Goal: Obtain resource: Obtain resource

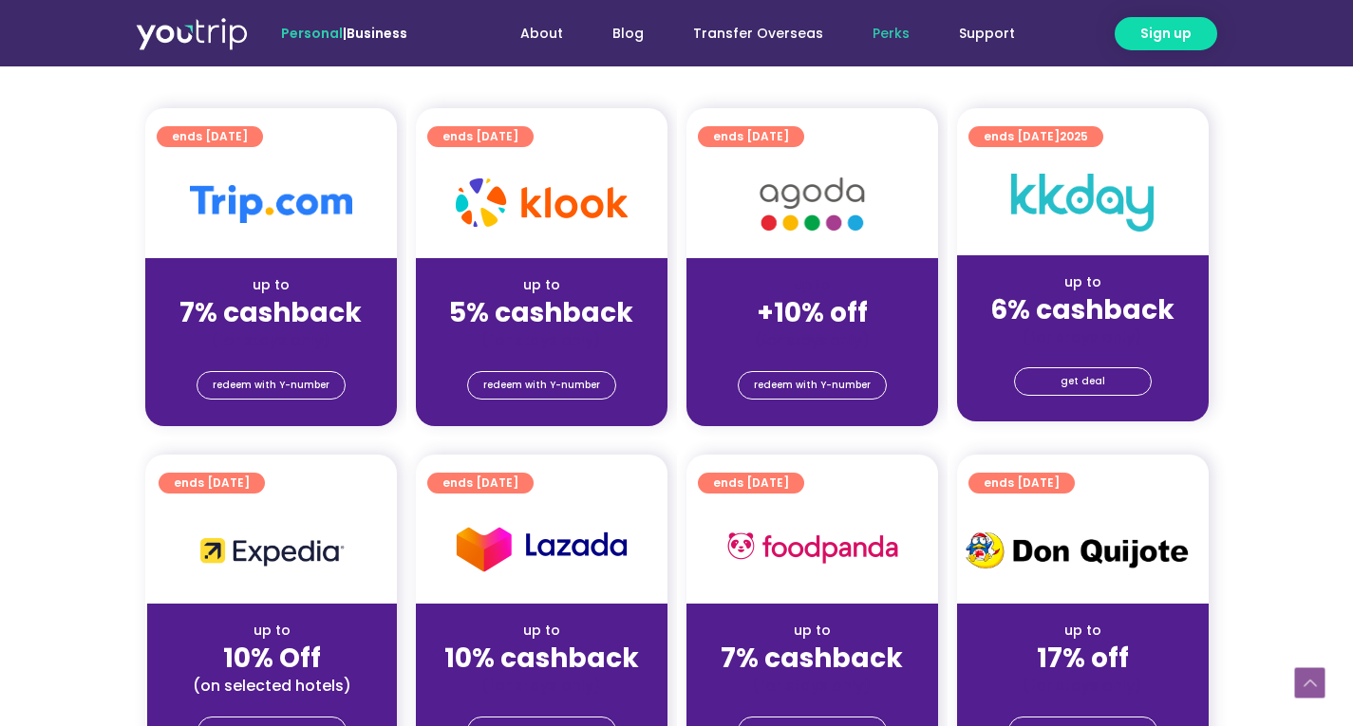
scroll to position [439, 0]
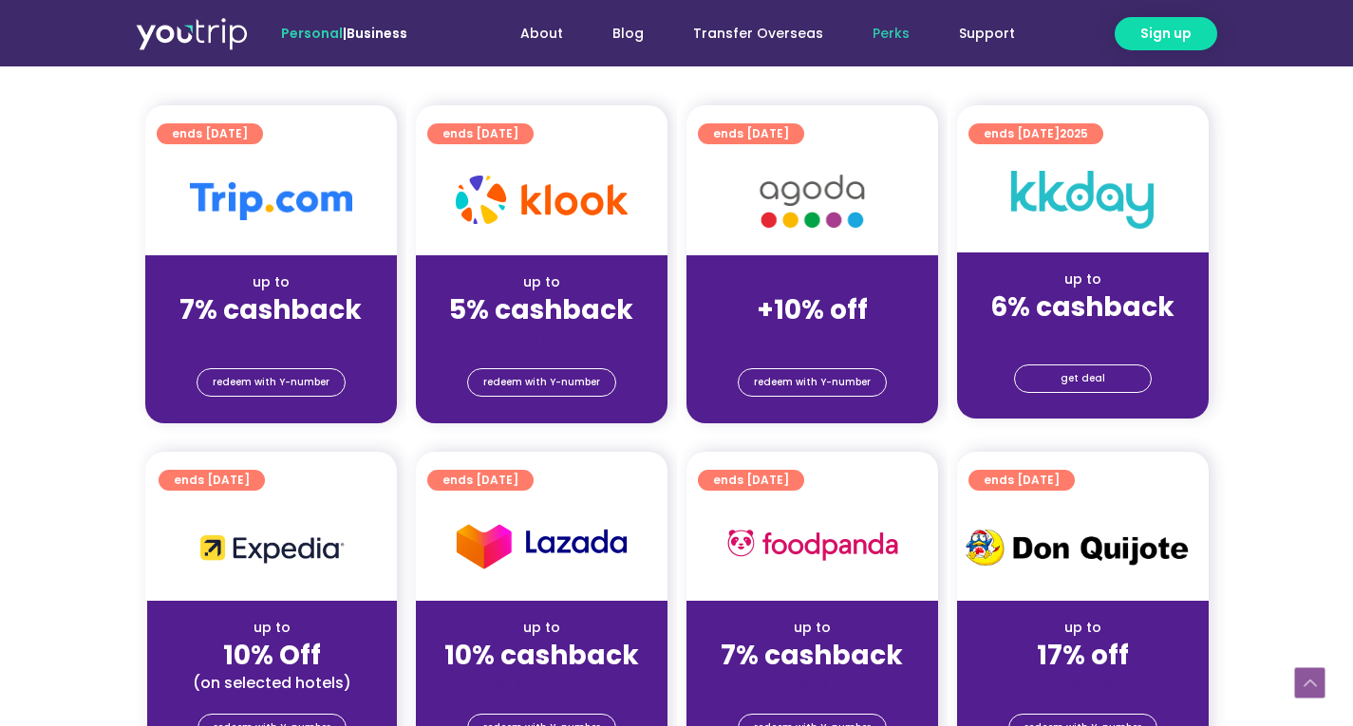
click at [86, 374] on section "ends [DATE] up to 7% cashback (for stays only) redeem with Y-number ends [DATE]…" at bounding box center [676, 275] width 1353 height 341
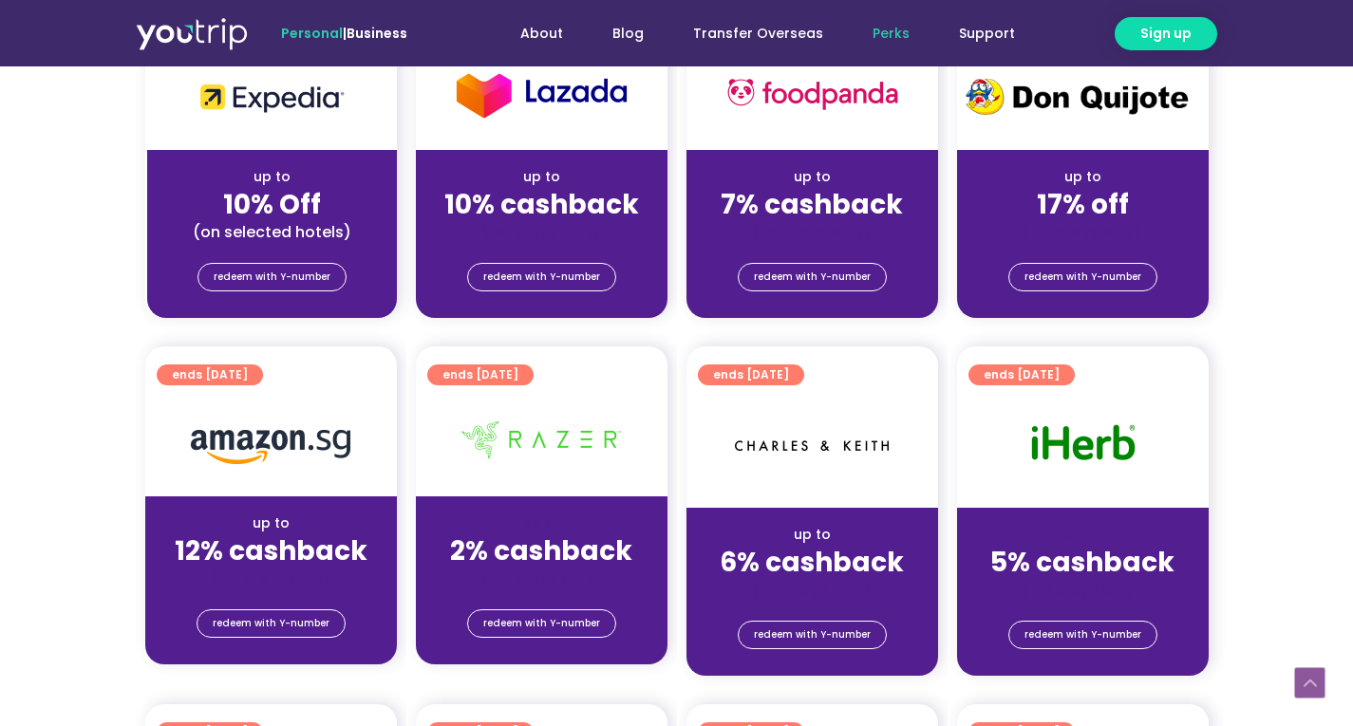
scroll to position [843, 0]
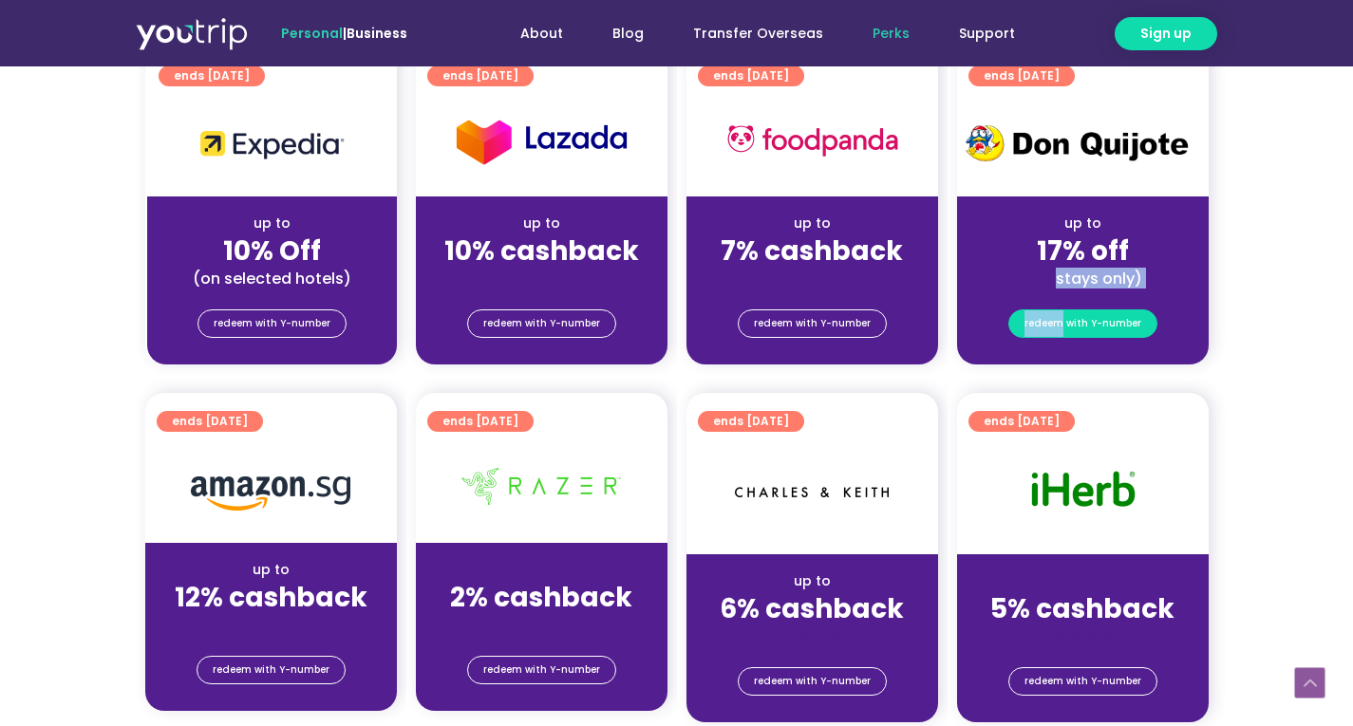
drag, startPoint x: 1059, startPoint y: 287, endPoint x: 1063, endPoint y: 332, distance: 45.7
click at [1063, 332] on div "ends [DATE] up to 17% off (for stays only) redeem with Y-number" at bounding box center [1083, 206] width 252 height 318
click at [1063, 332] on span "redeem with Y-number" at bounding box center [1082, 323] width 117 height 27
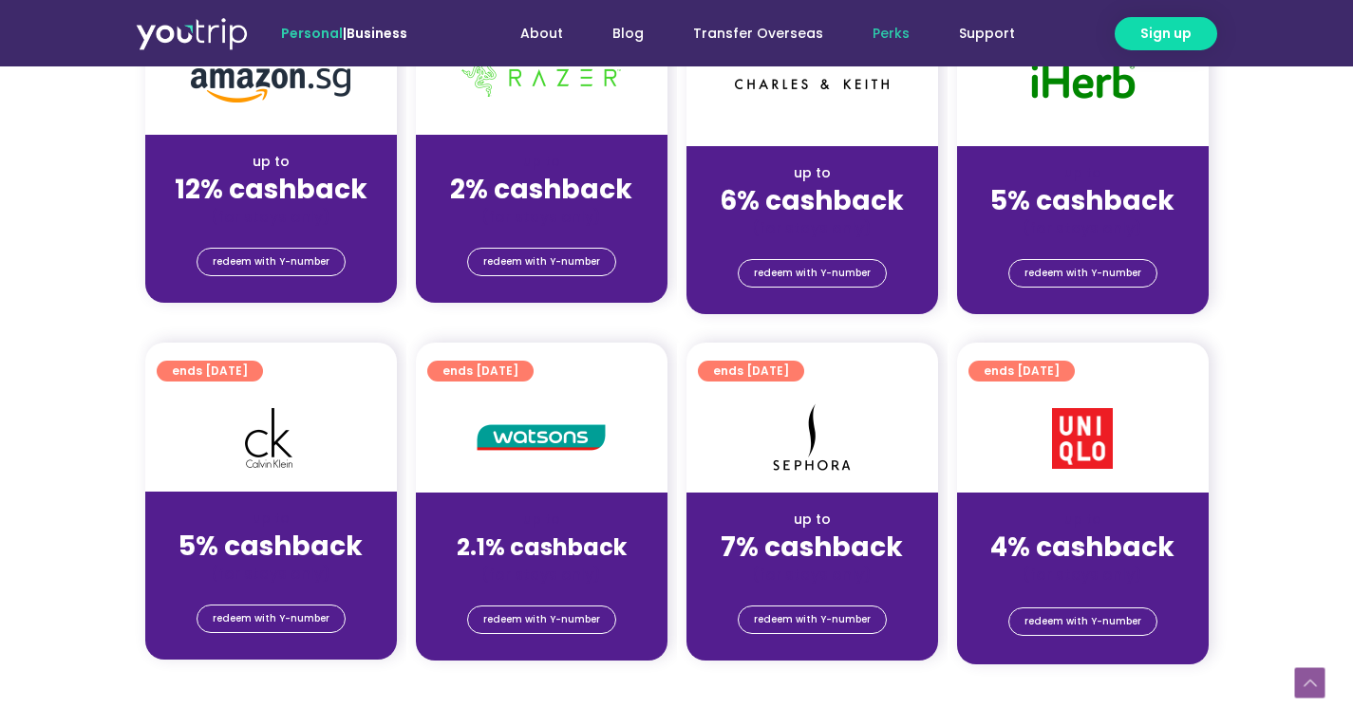
scroll to position [1252, 0]
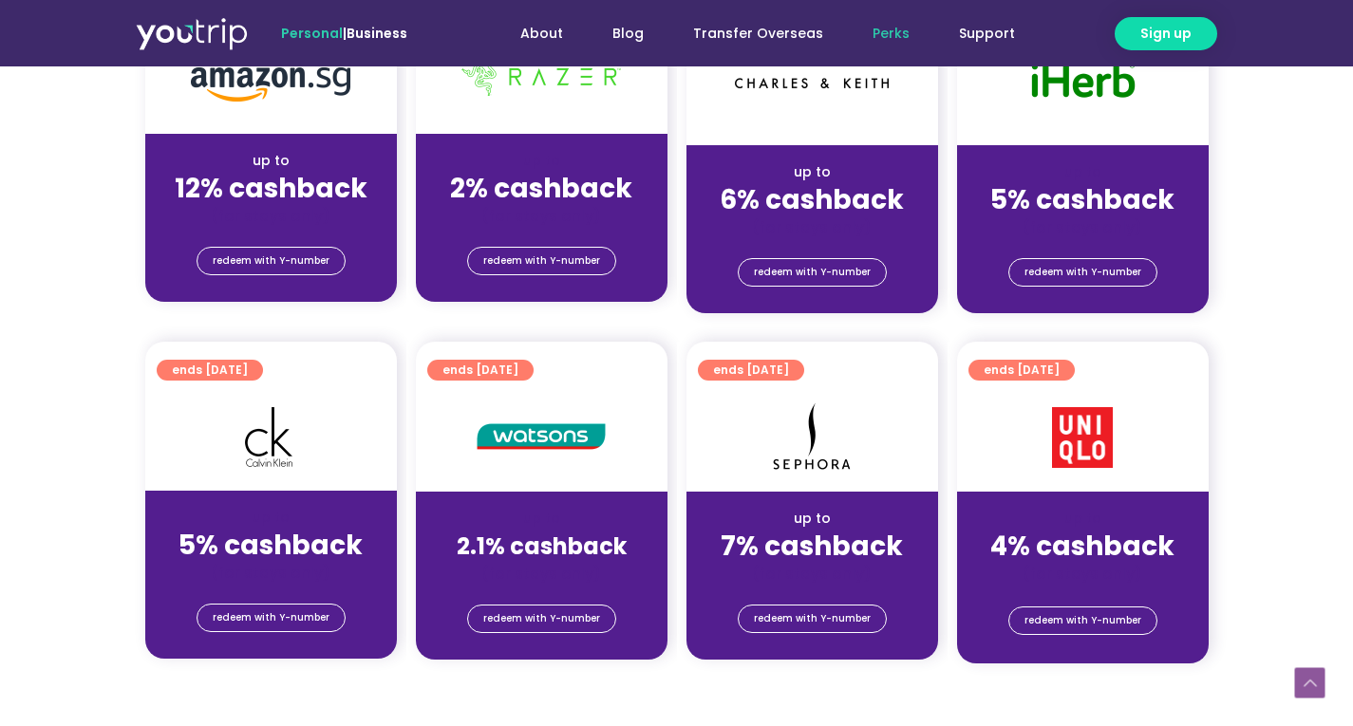
click at [1179, 521] on div "up to" at bounding box center [1082, 519] width 221 height 20
drag, startPoint x: 1112, startPoint y: 535, endPoint x: 1093, endPoint y: 430, distance: 107.1
click at [1093, 430] on div "ends [DATE] up to 4% cashback (for stays only) redeem with Y-number" at bounding box center [1083, 503] width 252 height 322
click at [1093, 430] on img at bounding box center [1082, 437] width 61 height 61
drag, startPoint x: 1093, startPoint y: 430, endPoint x: 1084, endPoint y: 410, distance: 21.7
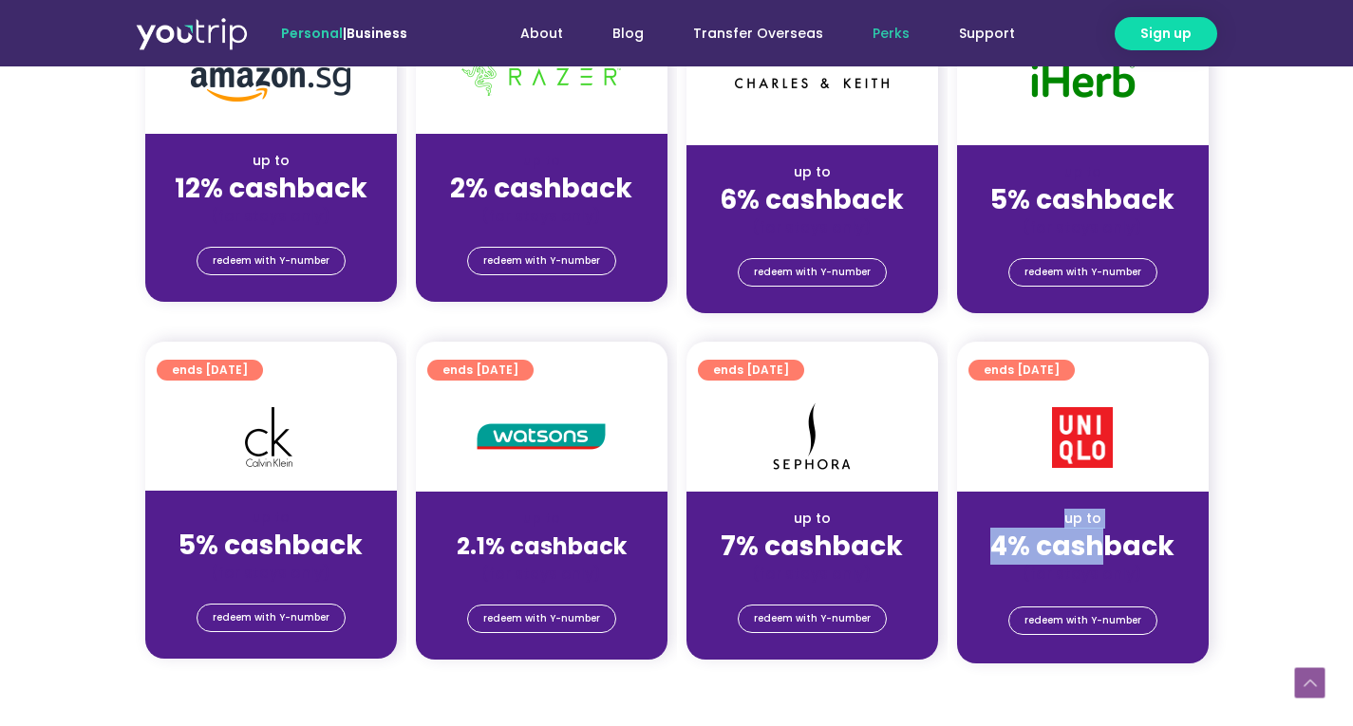
click at [1084, 410] on img at bounding box center [1082, 437] width 61 height 61
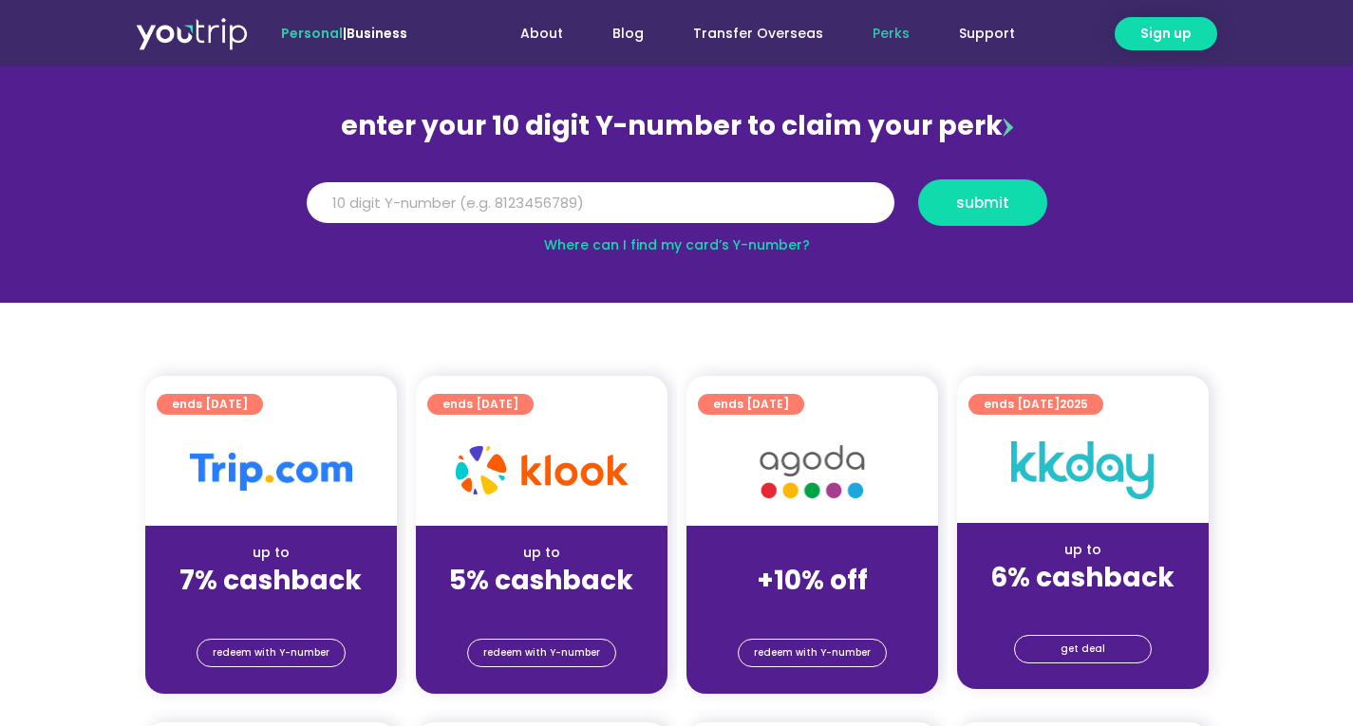
scroll to position [158, 0]
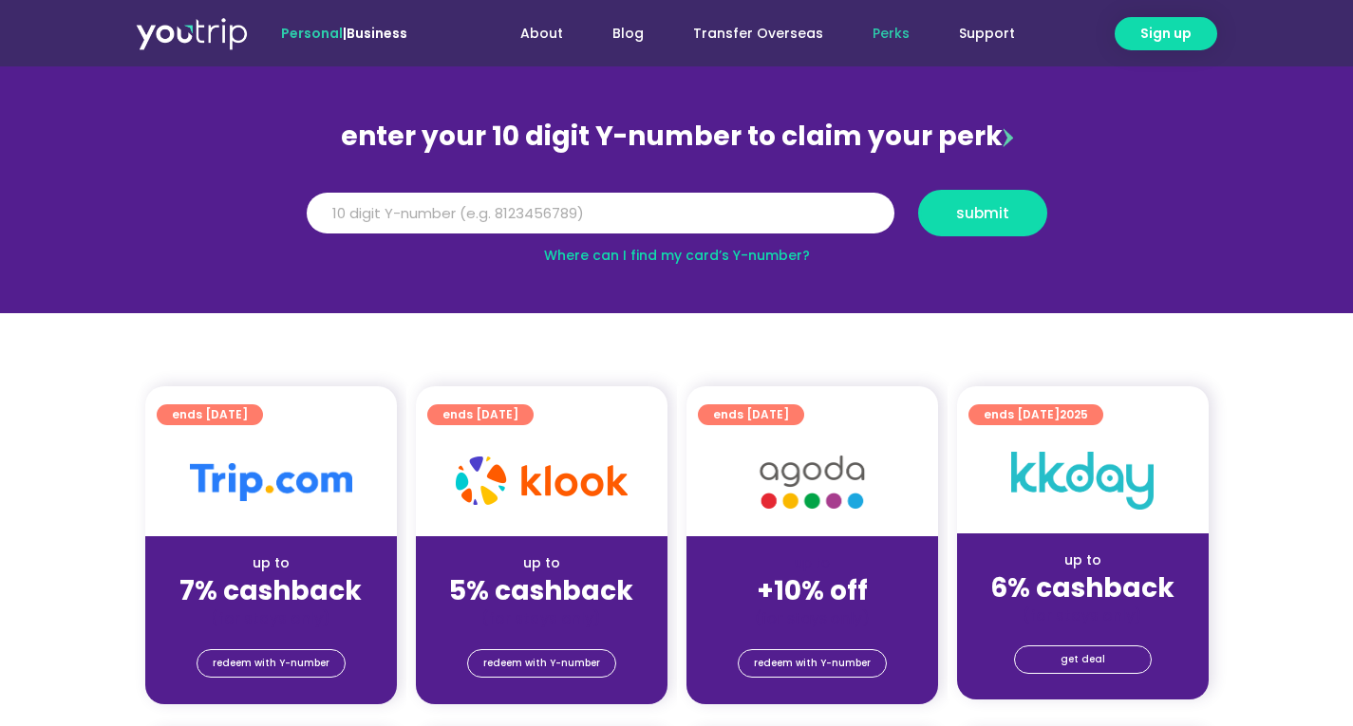
click at [1068, 416] on span "2025" at bounding box center [1073, 414] width 28 height 16
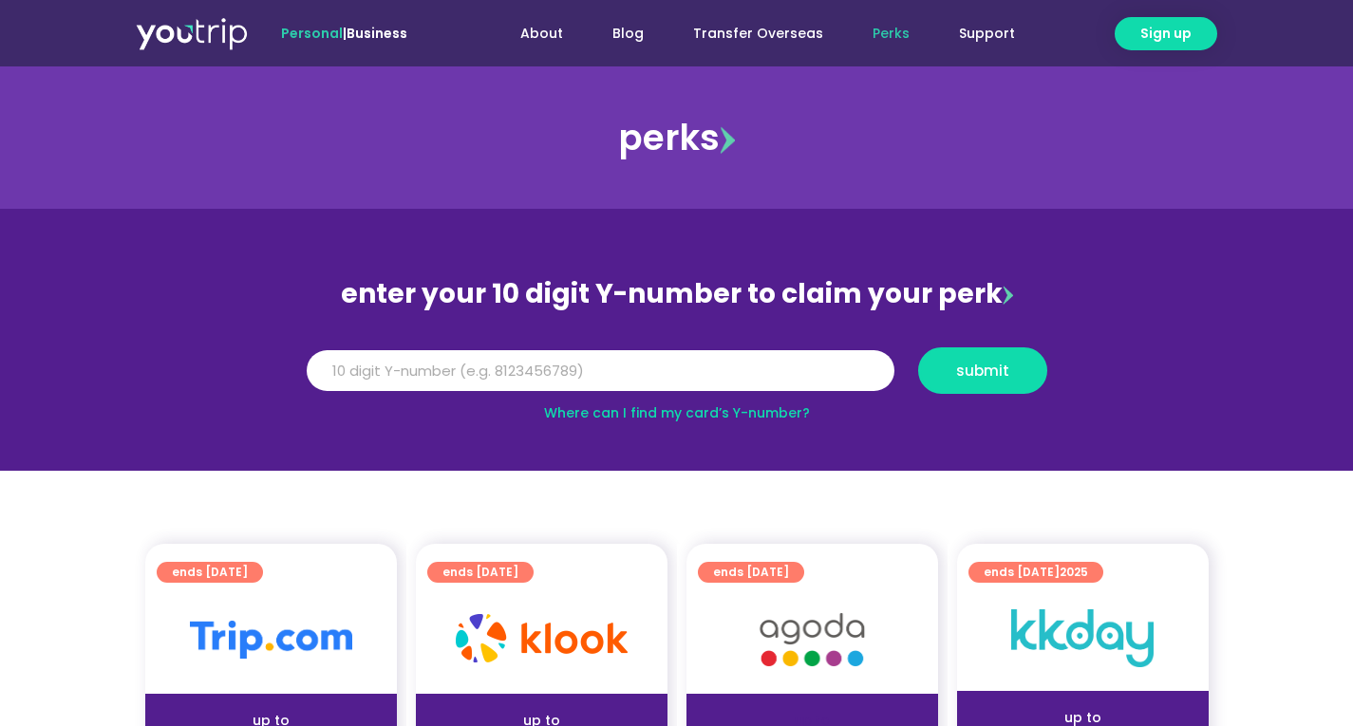
click at [856, 622] on img at bounding box center [812, 640] width 152 height 78
click at [774, 649] on img at bounding box center [812, 640] width 152 height 78
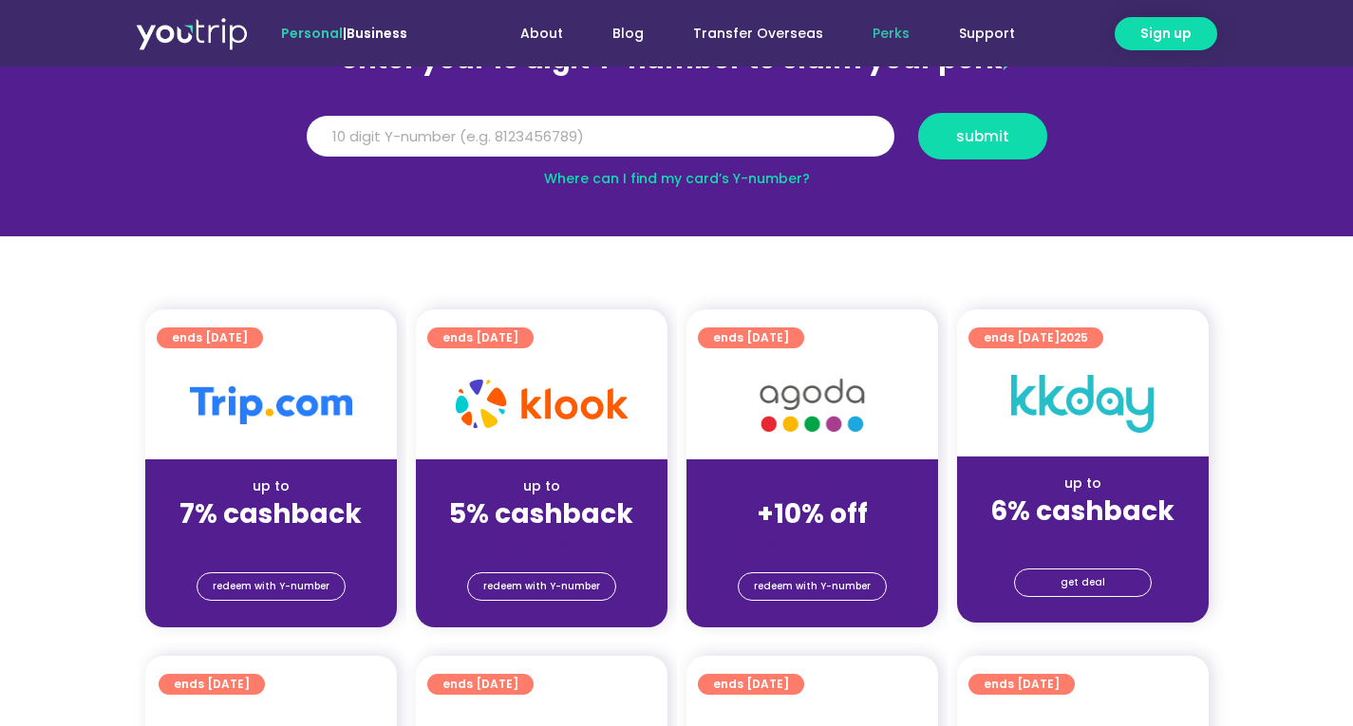
click at [821, 538] on div "(for stays only)" at bounding box center [812, 542] width 221 height 20
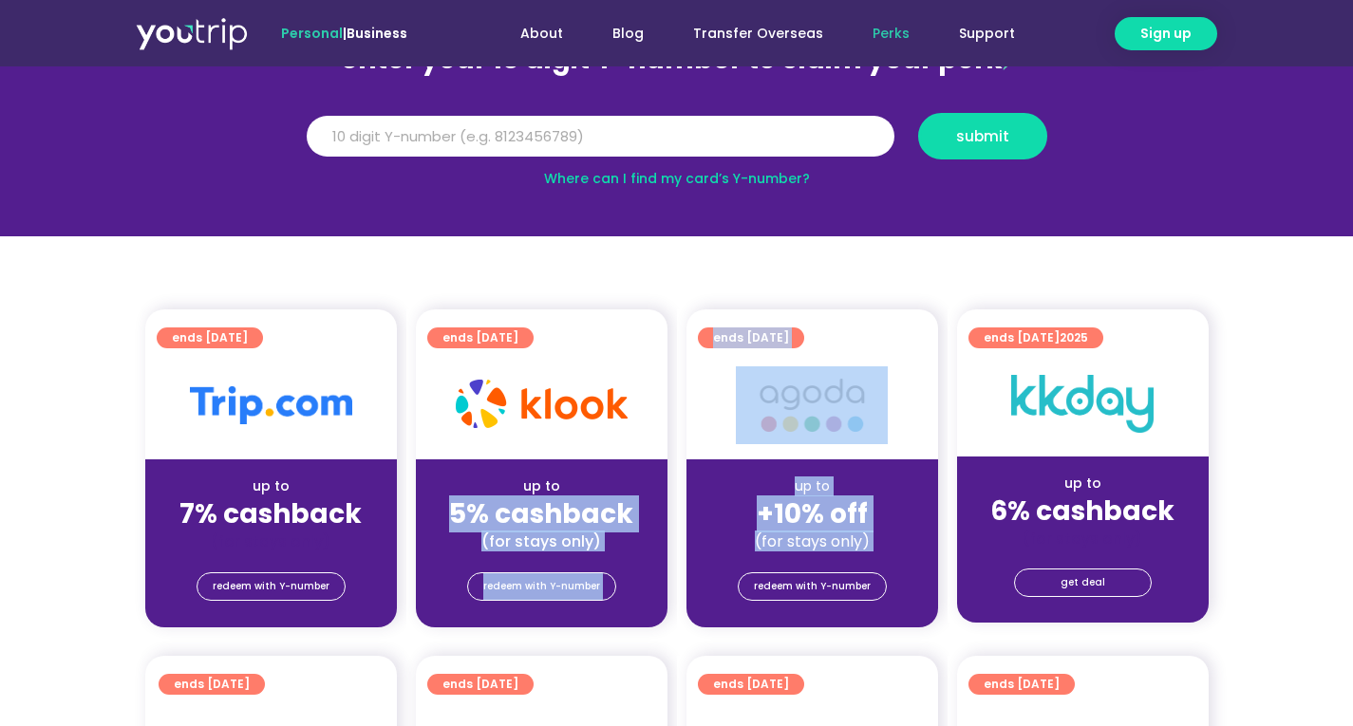
drag, startPoint x: 821, startPoint y: 538, endPoint x: 485, endPoint y: 515, distance: 336.8
click at [485, 515] on div "ends [DATE] up to 7% cashback (for stays only) redeem with Y-number ends [DATE]…" at bounding box center [677, 479] width 1082 height 341
click at [485, 515] on strong "5% cashback" at bounding box center [541, 514] width 184 height 37
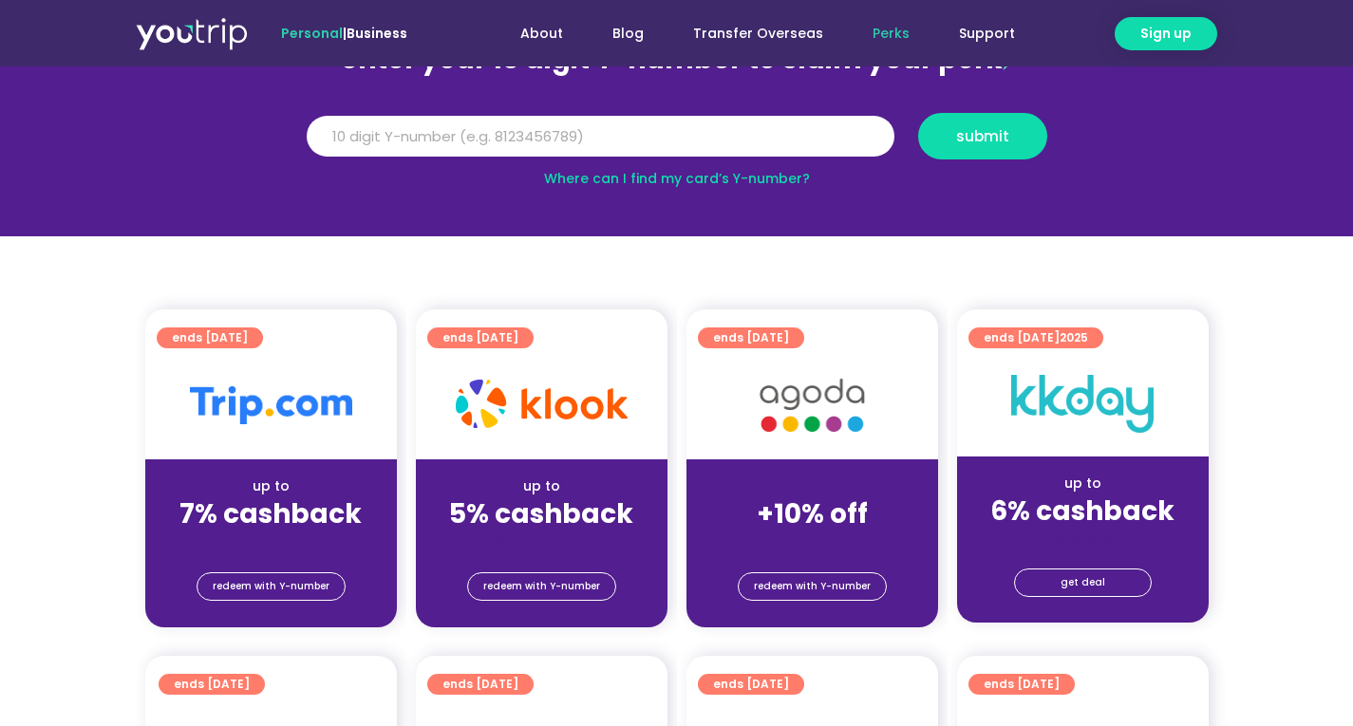
click at [513, 480] on div "up to" at bounding box center [541, 487] width 221 height 20
